Goal: Task Accomplishment & Management: Manage account settings

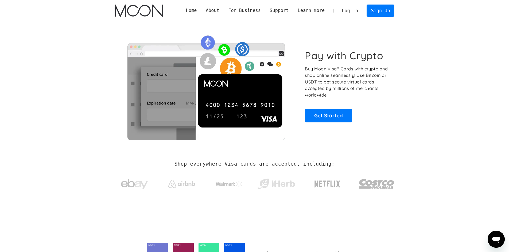
click at [353, 11] on link "Log In" at bounding box center [349, 11] width 25 height 12
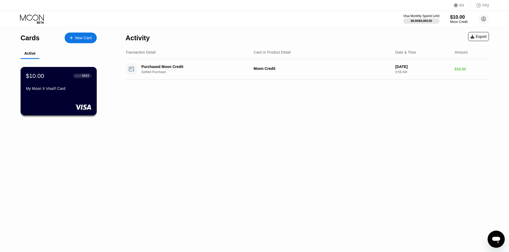
click at [69, 101] on div "$10.00 ● ● ● ● 5843 My Moon X Visa® Card" at bounding box center [59, 91] width 76 height 48
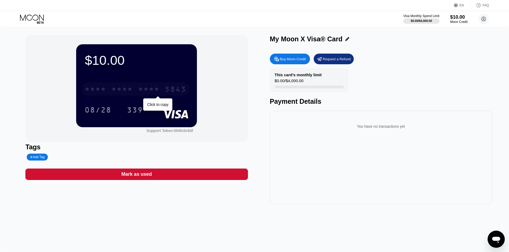
click at [149, 89] on div "* * * *" at bounding box center [148, 90] width 21 height 9
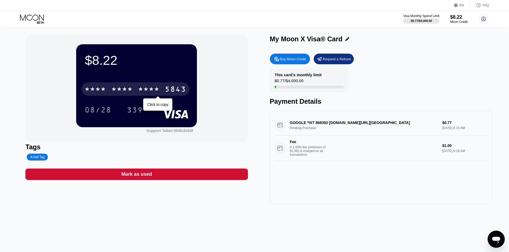
click at [129, 90] on div "* * * *" at bounding box center [121, 90] width 21 height 9
click at [114, 91] on div "6500" at bounding box center [121, 90] width 21 height 9
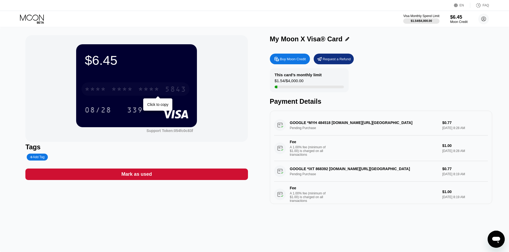
click at [117, 85] on div "* * * * * * * * * * * * 5843" at bounding box center [135, 89] width 108 height 13
click at [119, 91] on div "* * * *" at bounding box center [121, 90] width 21 height 9
click at [141, 90] on div "* * * *" at bounding box center [148, 90] width 21 height 9
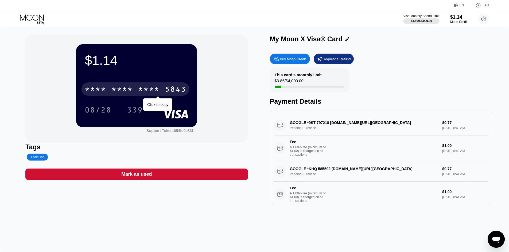
click at [114, 88] on div "* * * *" at bounding box center [121, 90] width 21 height 9
